Goal: Find specific page/section: Find specific page/section

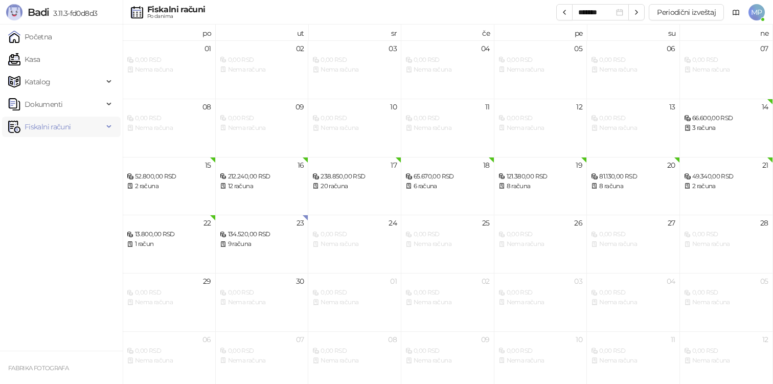
click at [49, 123] on span "Fiskalni računi" at bounding box center [48, 126] width 46 height 20
click at [59, 99] on span "Dokumenti" at bounding box center [44, 104] width 38 height 20
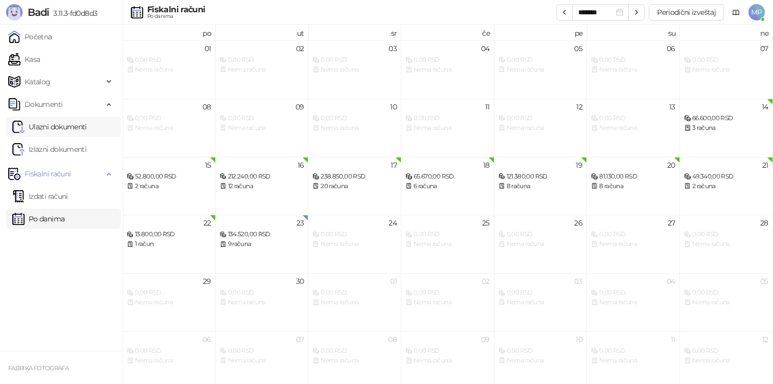
click at [61, 132] on link "Ulazni dokumenti" at bounding box center [49, 126] width 75 height 20
